Goal: Transaction & Acquisition: Purchase product/service

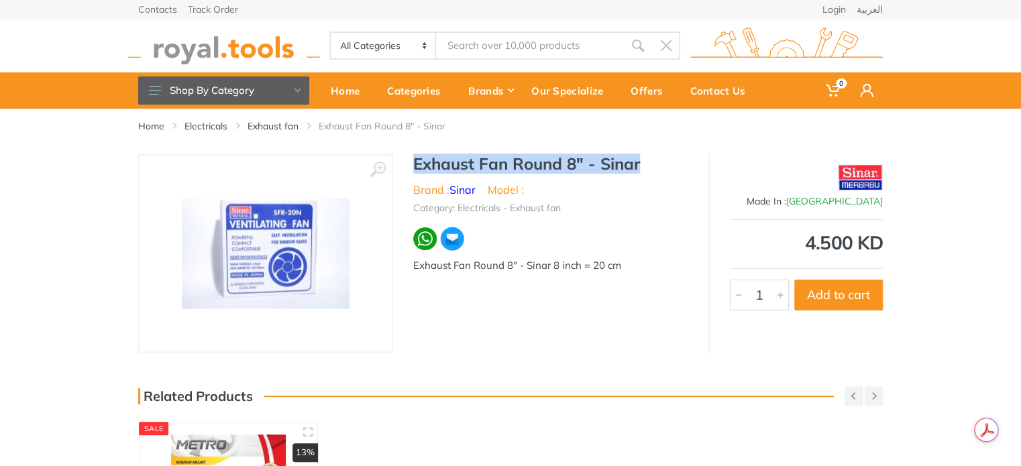
drag, startPoint x: 410, startPoint y: 164, endPoint x: 665, endPoint y: 163, distance: 254.1
click at [665, 163] on div "Exhaust Fan Round 8" - Sinar Brand : Sinar Model : Category: Electricals - Exha…" at bounding box center [550, 217] width 315 height 127
click at [620, 168] on h1 "Exhaust Fan Round 8" - Sinar" at bounding box center [550, 163] width 275 height 19
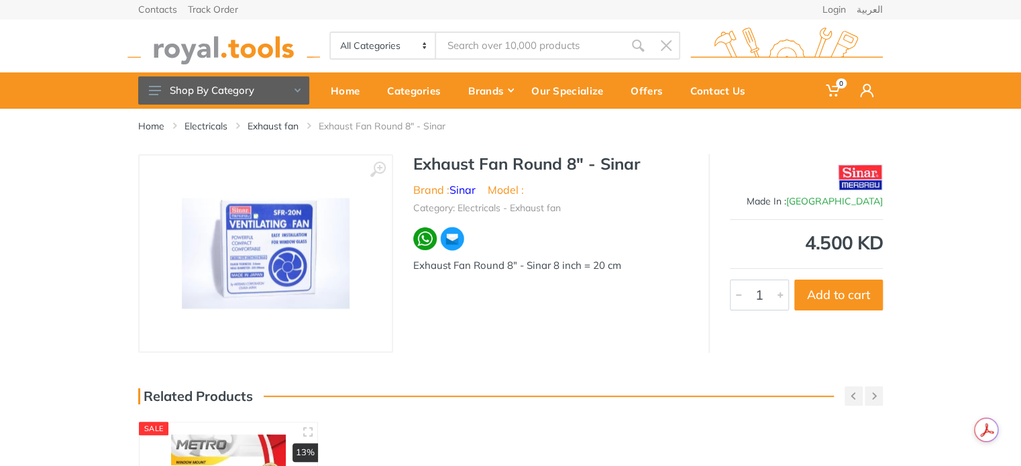
click at [520, 160] on h1 "Exhaust Fan Round 8" - Sinar" at bounding box center [550, 163] width 275 height 19
drag, startPoint x: 469, startPoint y: 167, endPoint x: 398, endPoint y: 166, distance: 71.8
click at [398, 166] on div "Exhaust Fan Round 8" - Sinar Brand : Sinar Model : Category: Electricals - Exha…" at bounding box center [550, 217] width 315 height 127
click at [455, 163] on h1 "Exhaust Fan Round 8" - Sinar" at bounding box center [550, 163] width 275 height 19
drag, startPoint x: 479, startPoint y: 163, endPoint x: 593, endPoint y: 156, distance: 114.2
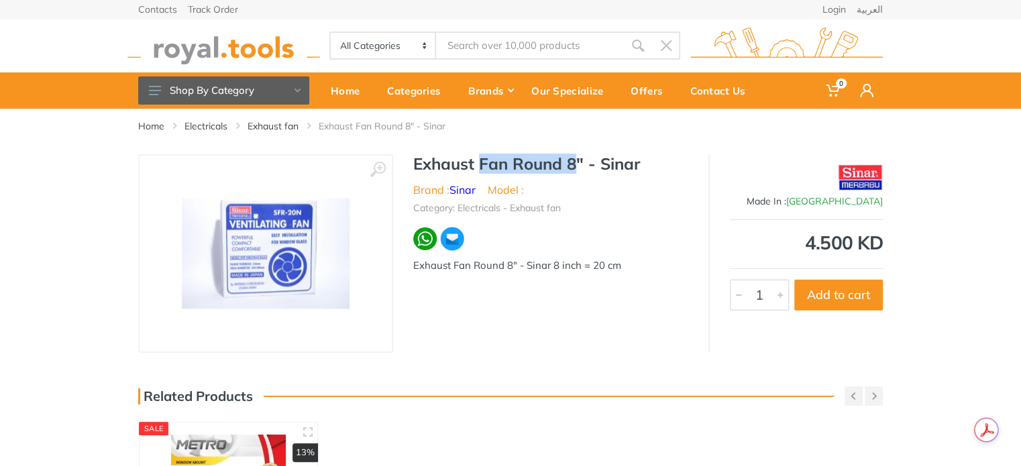
click at [582, 158] on h1 "Exhaust Fan Round 8" - Sinar" at bounding box center [550, 163] width 275 height 19
drag, startPoint x: 638, startPoint y: 162, endPoint x: 611, endPoint y: 162, distance: 27.5
click at [619, 162] on h1 "Exhaust Fan Round 8" - Sinar" at bounding box center [550, 163] width 275 height 19
drag, startPoint x: 516, startPoint y: 164, endPoint x: 484, endPoint y: 166, distance: 32.2
click at [485, 166] on h1 "Exhaust Fan Round 8" - Sinar" at bounding box center [550, 163] width 275 height 19
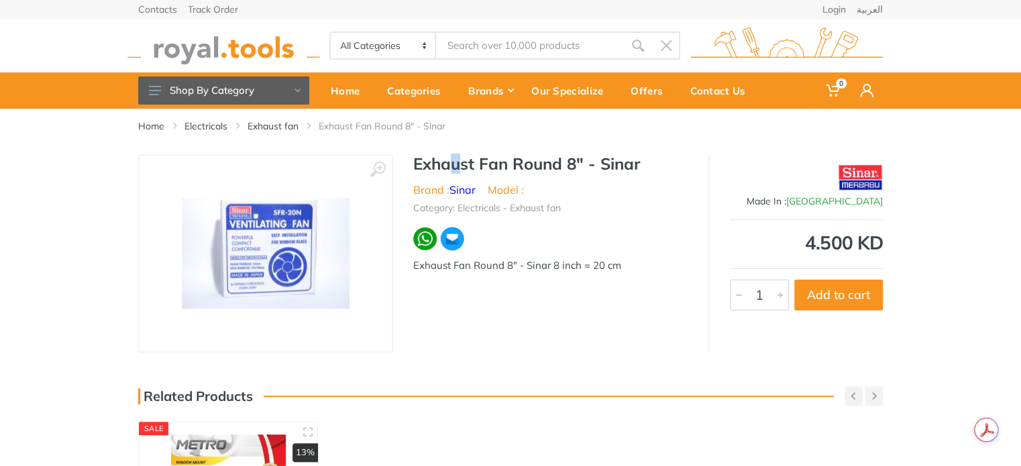
drag, startPoint x: 457, startPoint y: 166, endPoint x: 426, endPoint y: 166, distance: 30.8
click at [437, 167] on h1 "Exhaust Fan Round 8" - Sinar" at bounding box center [550, 163] width 275 height 19
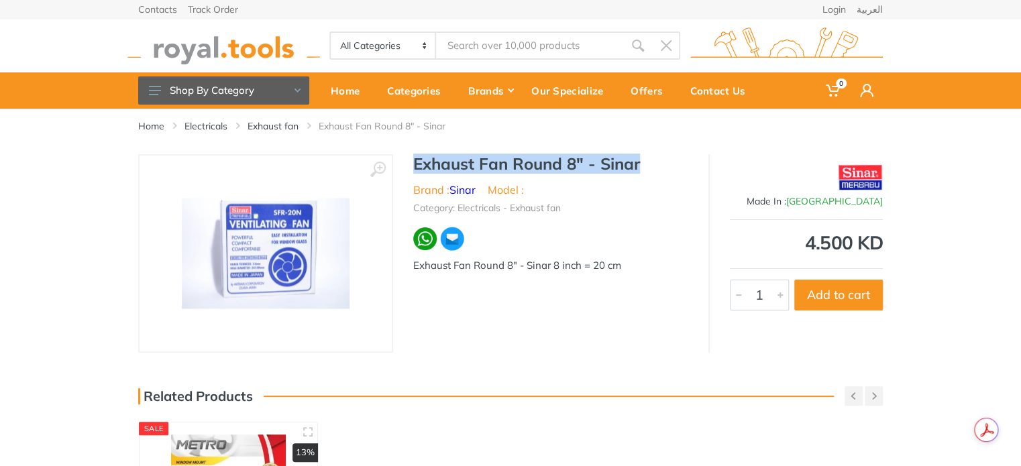
drag, startPoint x: 416, startPoint y: 161, endPoint x: 646, endPoint y: 156, distance: 230.7
click at [646, 156] on h1 "Exhaust Fan Round 8" - Sinar" at bounding box center [550, 163] width 275 height 19
click at [526, 157] on h1 "Exhaust Fan Round 8" - Sinar" at bounding box center [550, 163] width 275 height 19
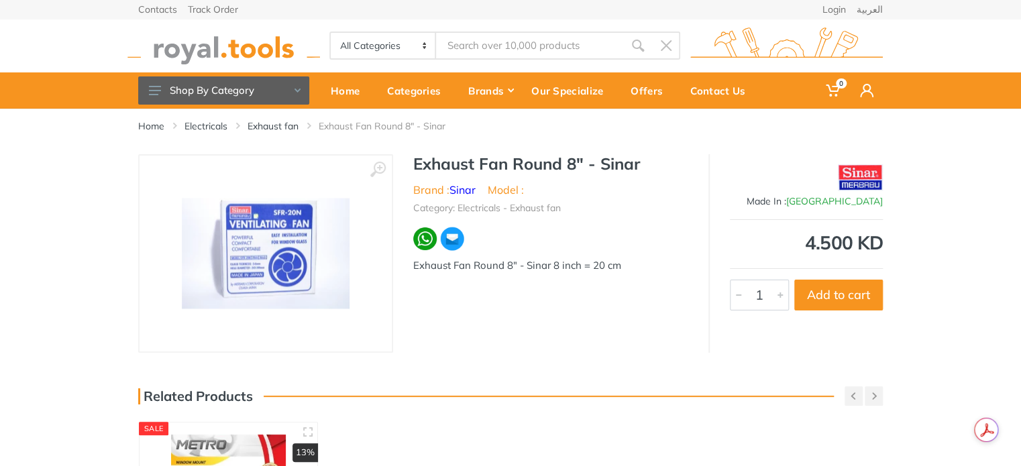
click at [506, 166] on h1 "Exhaust Fan Round 8" - Sinar" at bounding box center [550, 163] width 275 height 19
drag, startPoint x: 477, startPoint y: 163, endPoint x: 404, endPoint y: 165, distance: 72.4
click at [417, 164] on h1 "Exhaust Fan Round 8" - Sinar" at bounding box center [550, 163] width 275 height 19
